Goal: Information Seeking & Learning: Learn about a topic

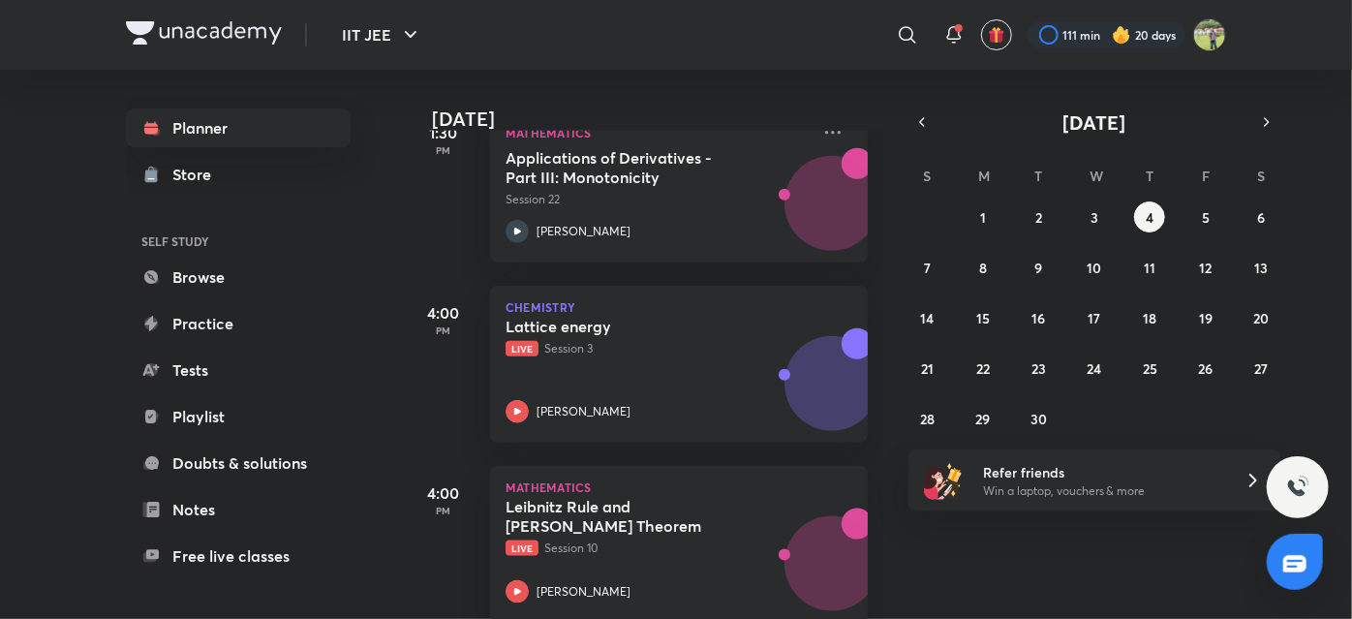
scroll to position [1028, 0]
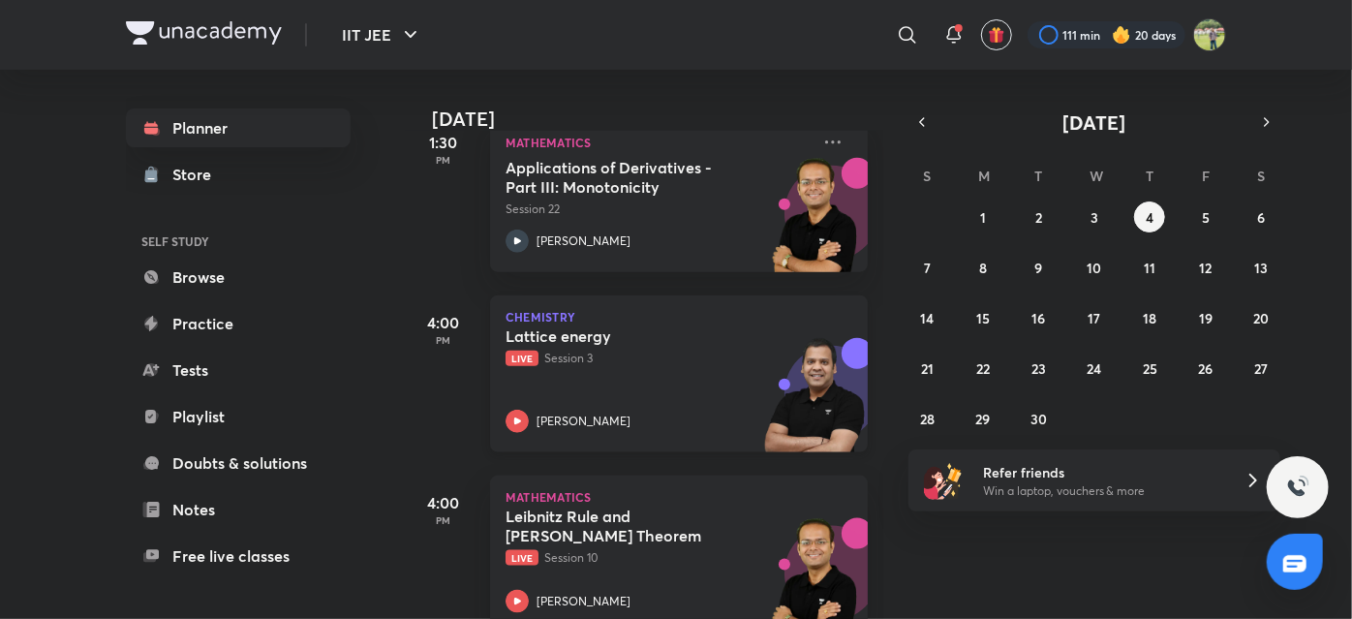
click at [626, 383] on div "Lattice energy Live Session 3 [PERSON_NAME]" at bounding box center [658, 379] width 304 height 107
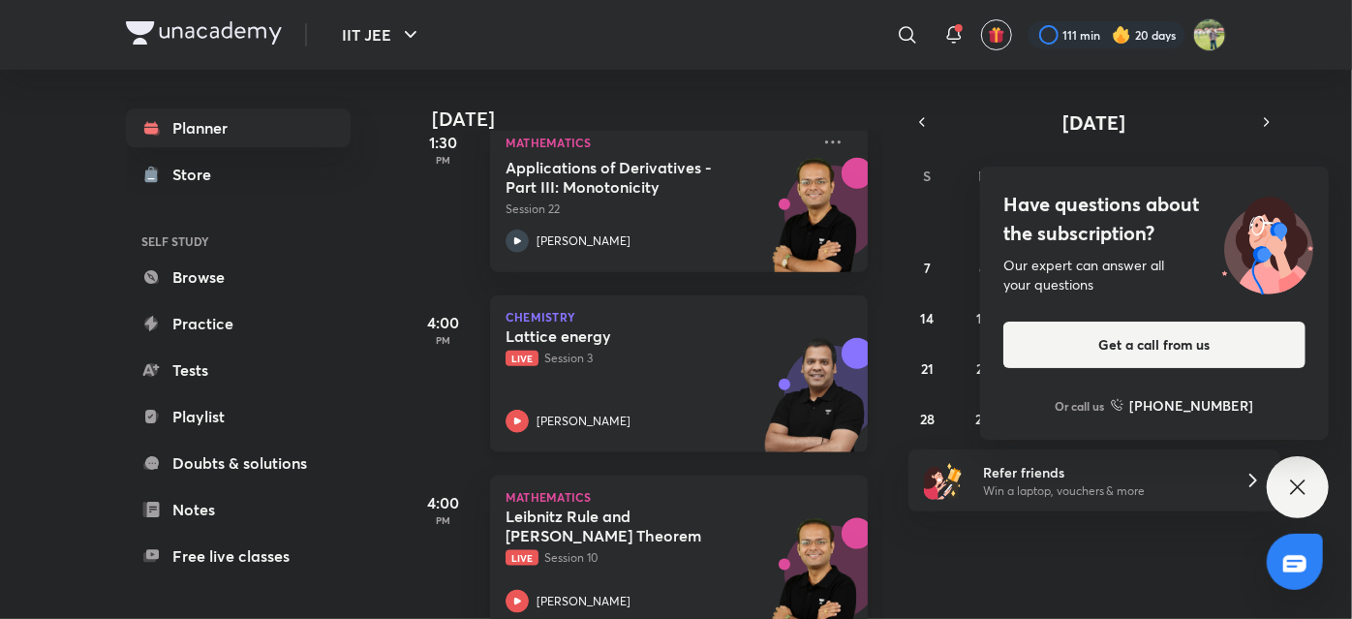
click at [552, 415] on p "[PERSON_NAME]" at bounding box center [584, 421] width 94 height 17
